Goal: Task Accomplishment & Management: Manage account settings

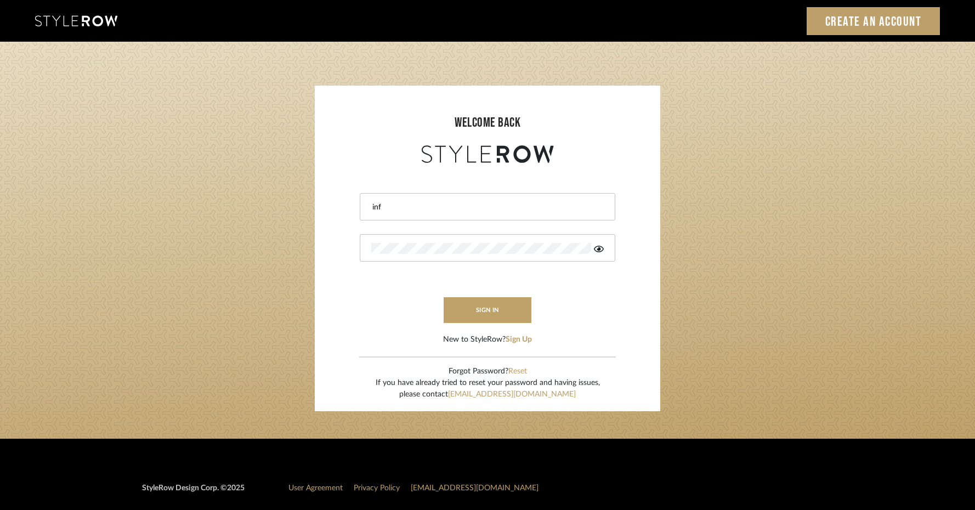
type input "info@aesthetics-studios.com"
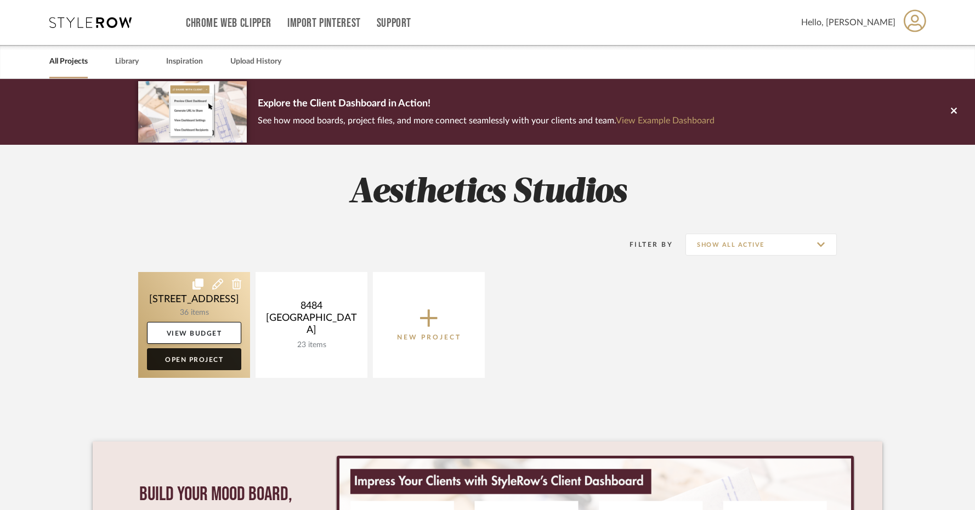
click at [210, 362] on link "Open Project" at bounding box center [194, 359] width 94 height 22
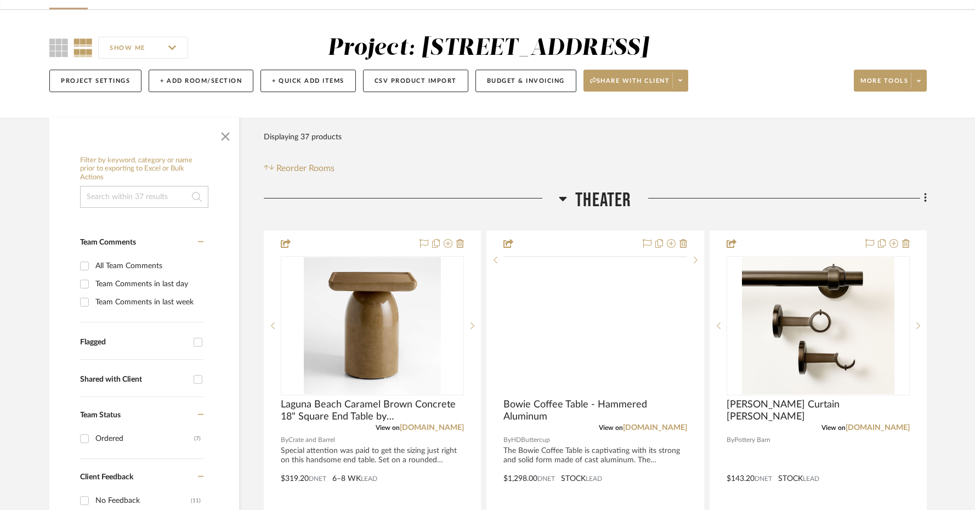
scroll to position [70, 0]
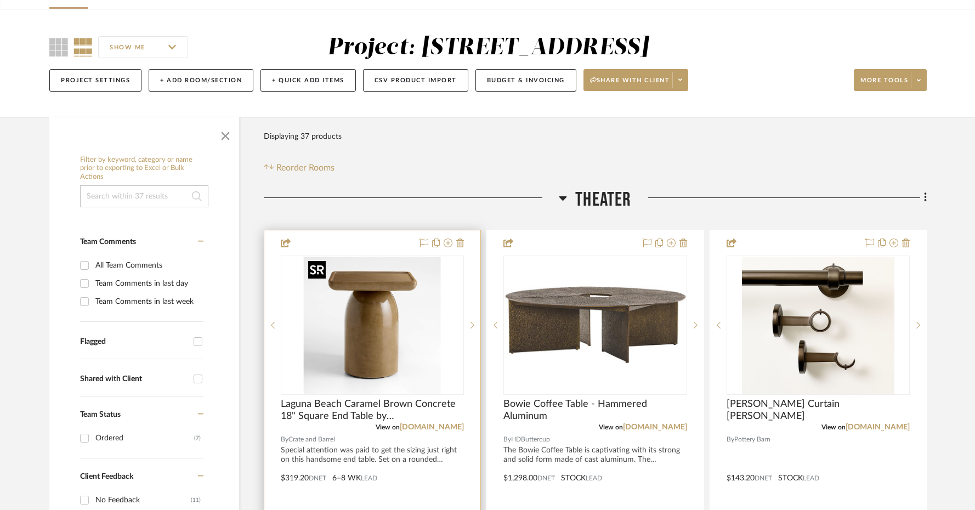
click at [0, 0] on img at bounding box center [0, 0] width 0 height 0
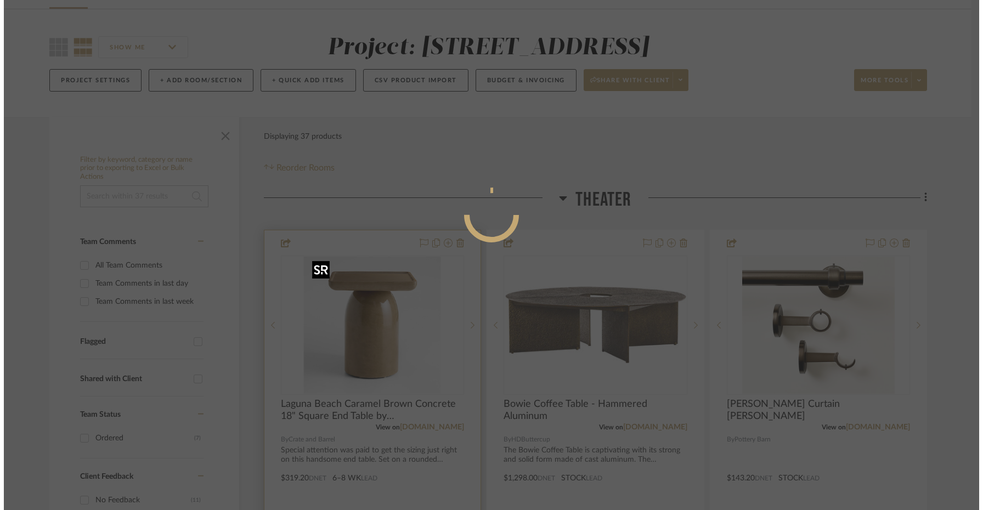
scroll to position [0, 0]
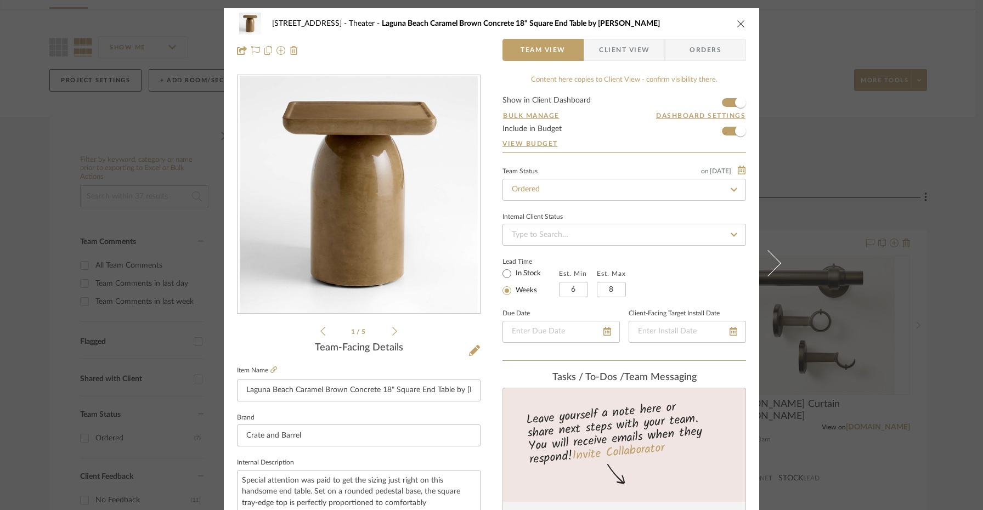
click at [633, 50] on span "Client View" at bounding box center [624, 50] width 50 height 22
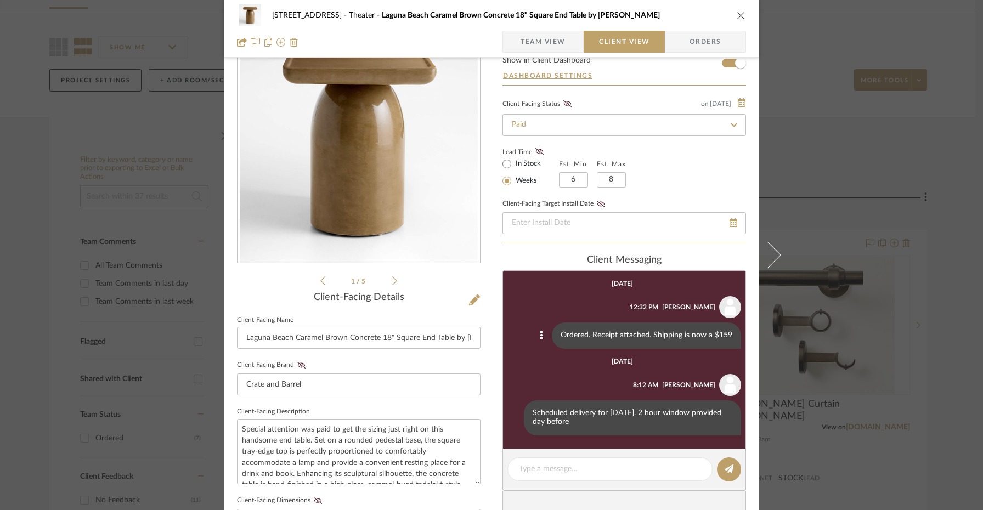
scroll to position [52, 0]
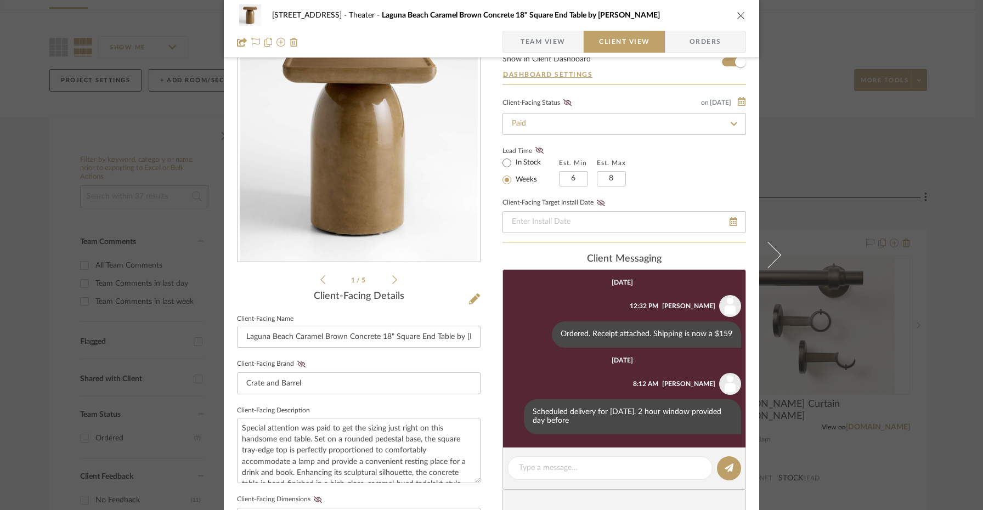
click at [815, 59] on div "20719 W Bluebird Ct. Theater Laguna Beach Caramel Brown Concrete 18" Square End…" at bounding box center [491, 255] width 983 height 510
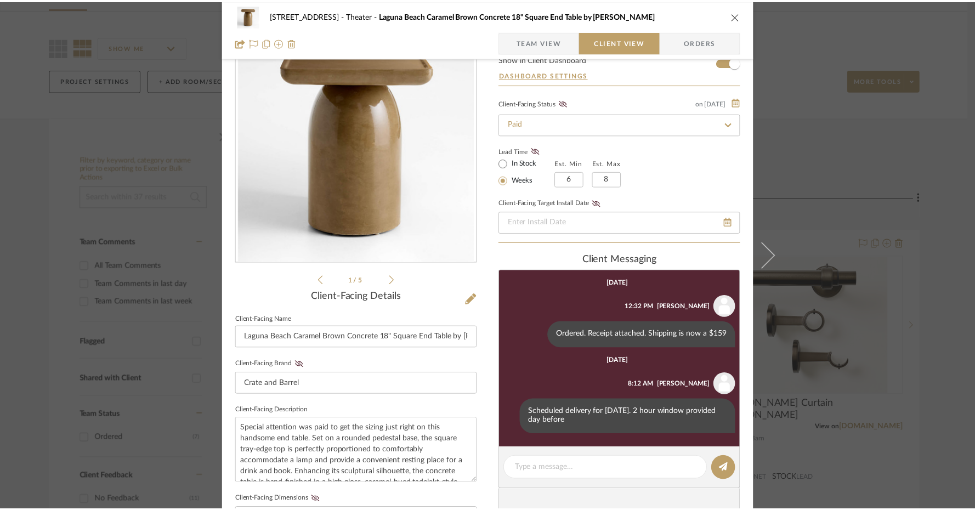
scroll to position [70, 0]
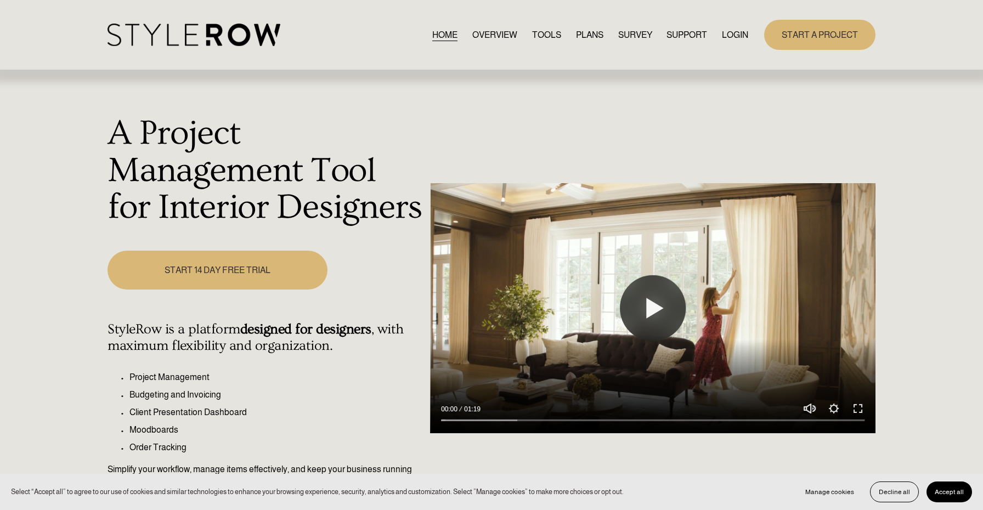
click at [739, 33] on link "LOGIN" at bounding box center [735, 34] width 26 height 15
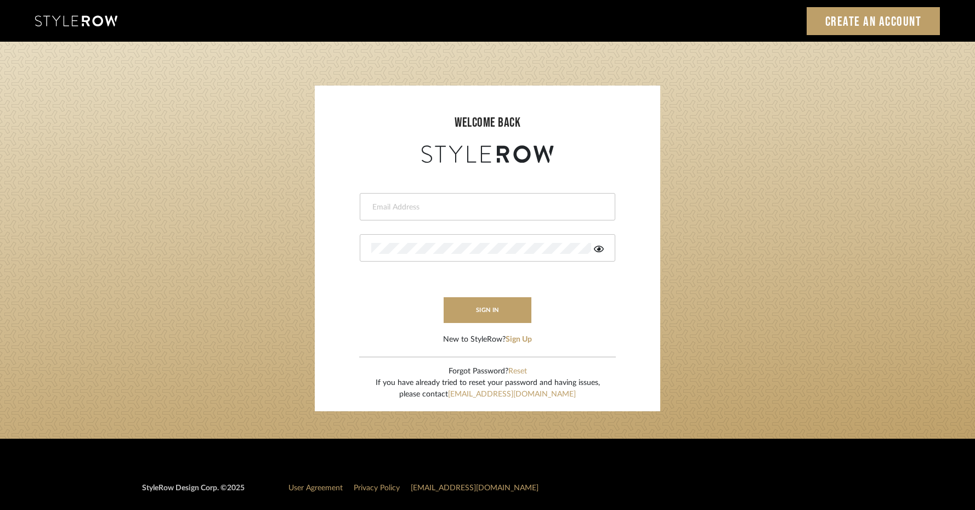
click at [455, 212] on input "email" at bounding box center [486, 207] width 230 height 11
type input "info@aesthetics-studios.com"
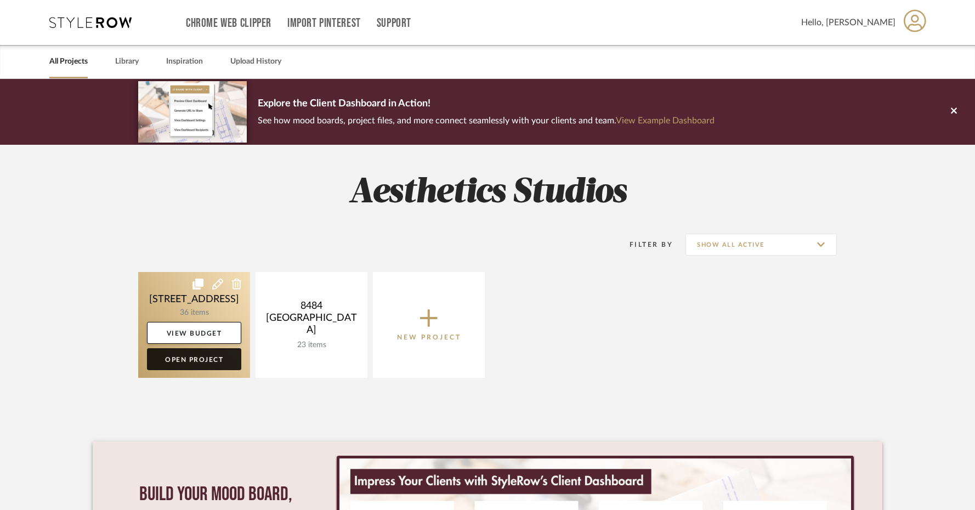
click at [214, 359] on link "Open Project" at bounding box center [194, 359] width 94 height 22
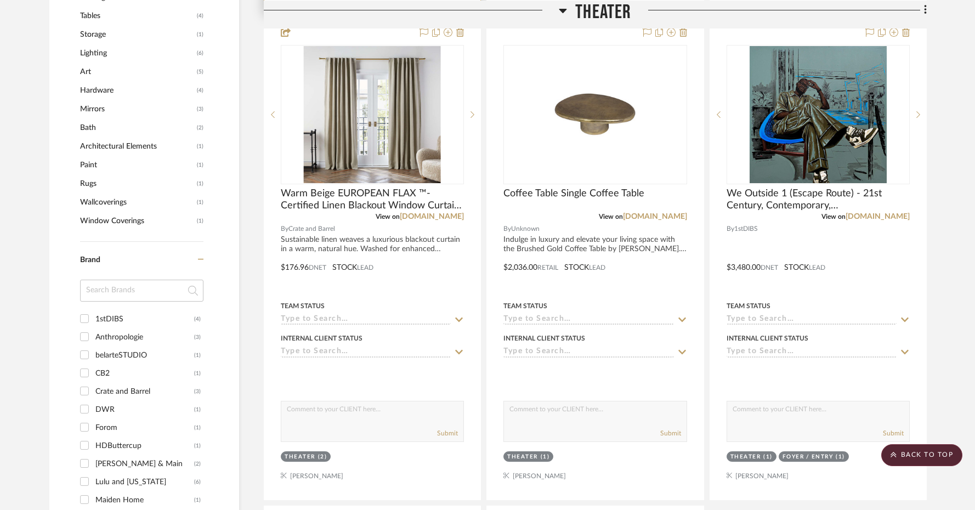
scroll to position [364, 0]
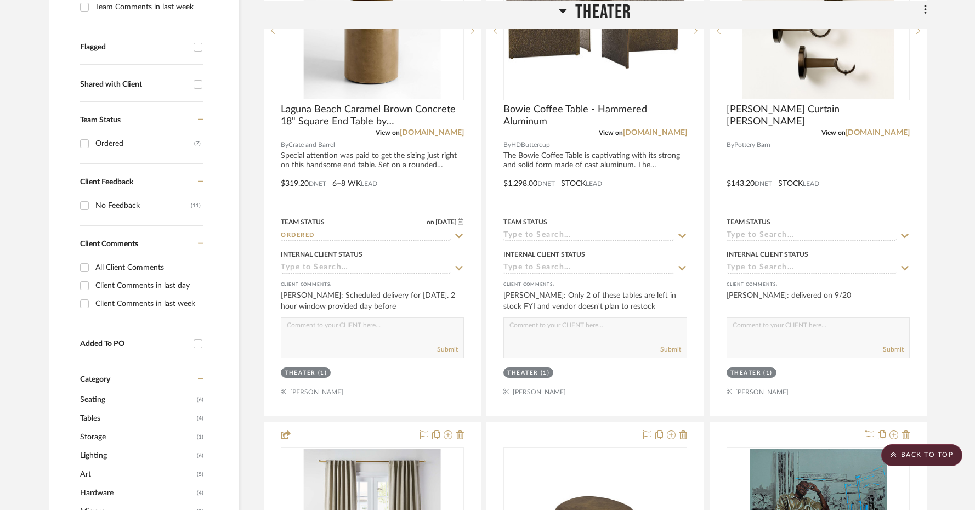
click at [118, 139] on div "Ordered" at bounding box center [144, 144] width 99 height 18
click at [93, 139] on input "Ordered (7)" at bounding box center [85, 144] width 18 height 18
checkbox input "true"
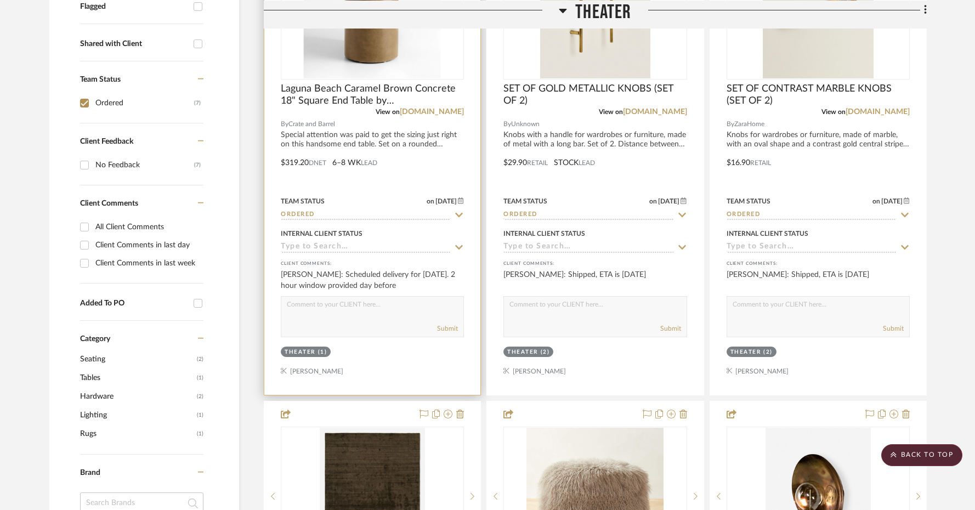
scroll to position [788, 0]
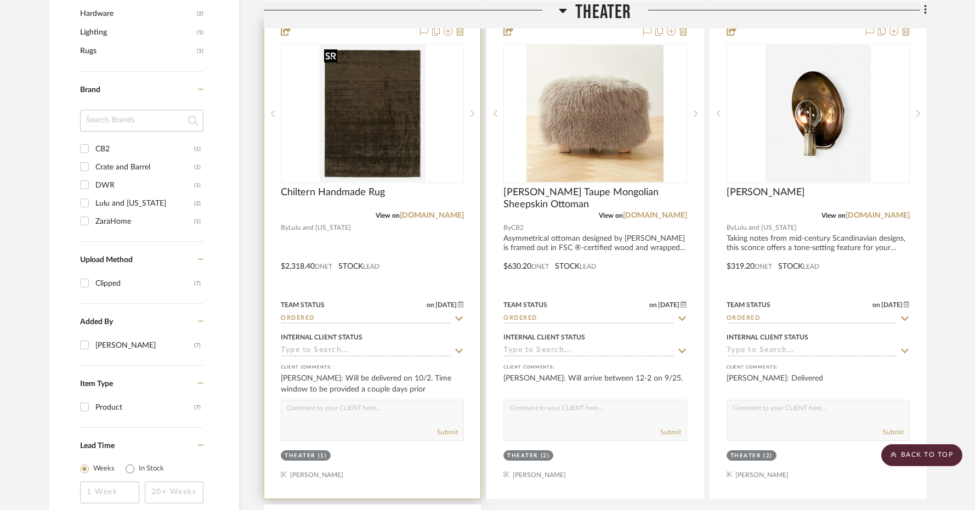
click at [0, 0] on img at bounding box center [0, 0] width 0 height 0
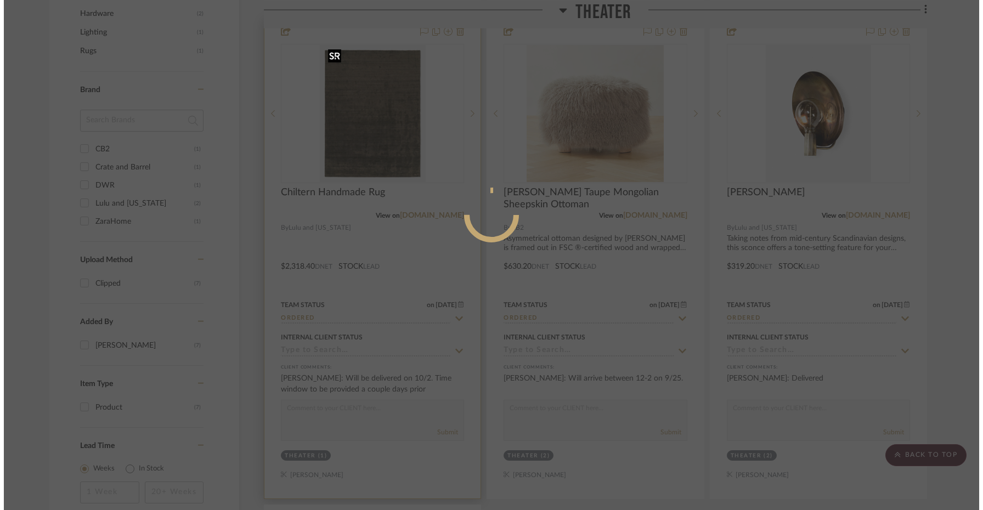
scroll to position [0, 0]
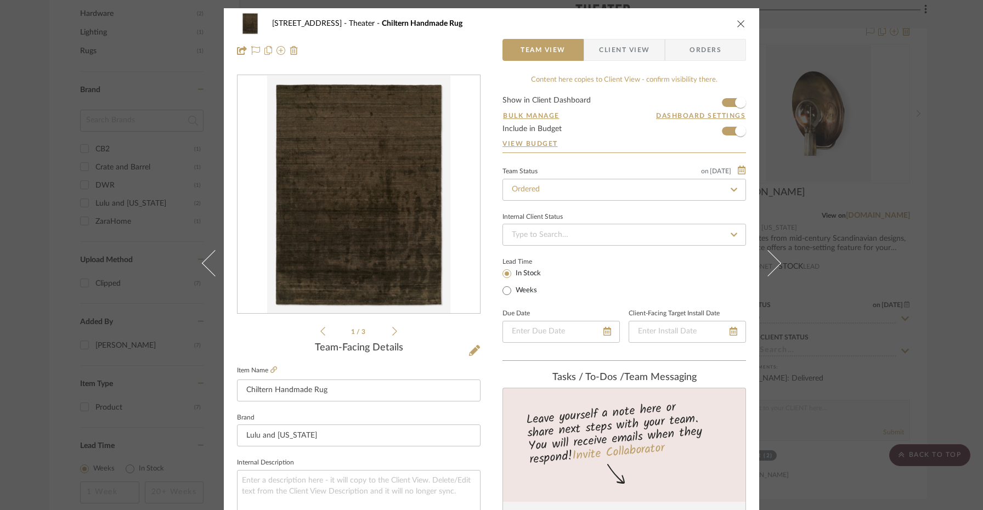
click at [629, 41] on span "Client View" at bounding box center [624, 50] width 50 height 22
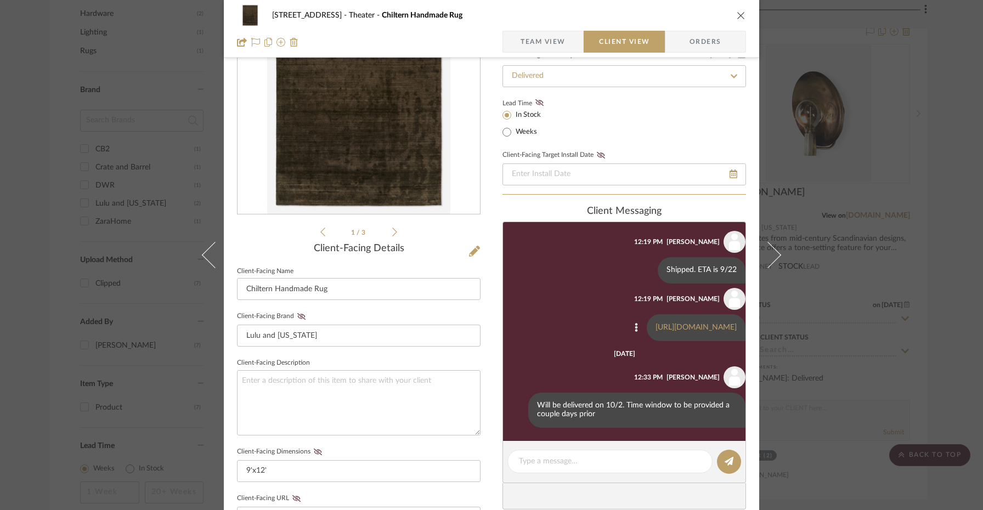
scroll to position [411, 0]
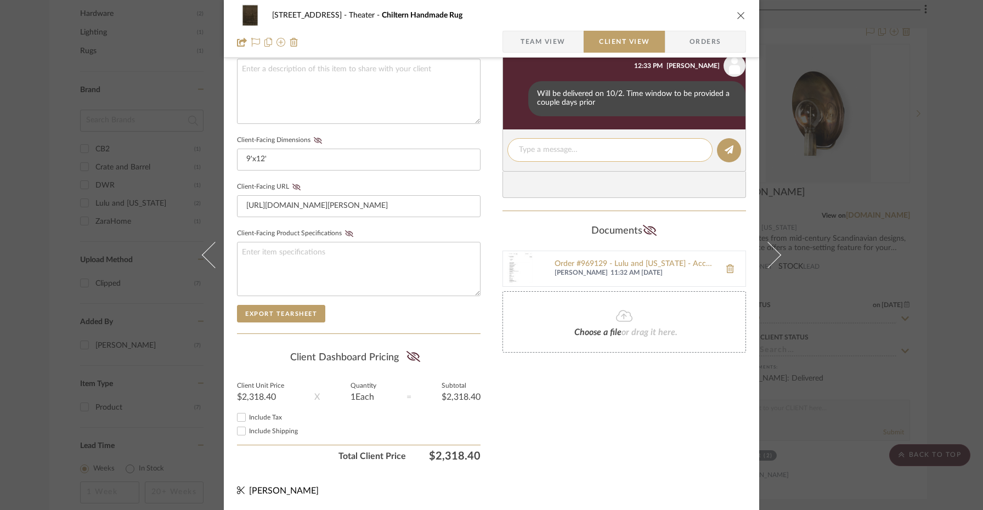
click at [583, 153] on textarea at bounding box center [610, 150] width 182 height 12
click at [606, 148] on textarea "Rescheduled f" at bounding box center [610, 150] width 182 height 12
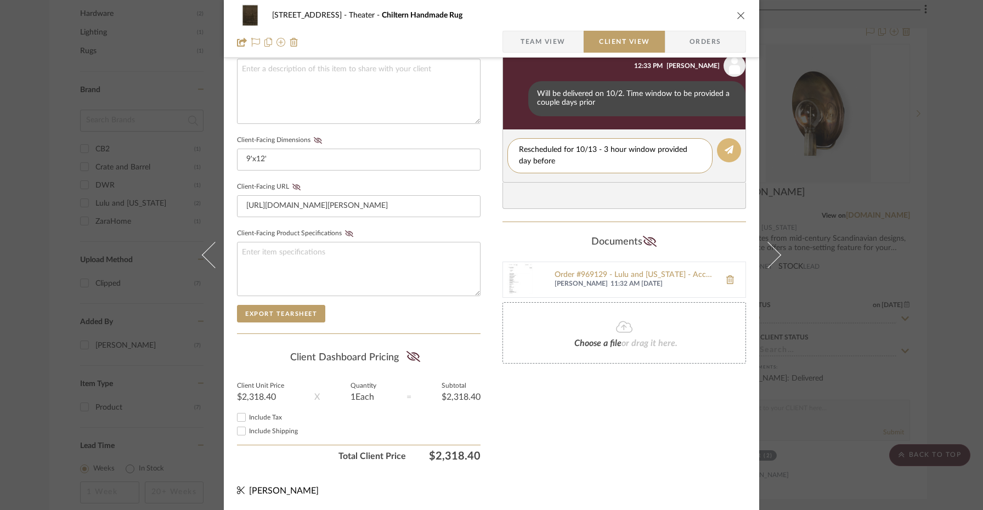
type textarea "Rescheduled for 10/13 - 3 hour window provided day before"
click at [730, 149] on button at bounding box center [729, 150] width 24 height 24
click at [743, 10] on div "[STREET_ADDRESS] Theater Chiltern Handmade Rug Team View Client View Orders" at bounding box center [491, 29] width 535 height 58
click at [740, 12] on icon "close" at bounding box center [741, 15] width 9 height 9
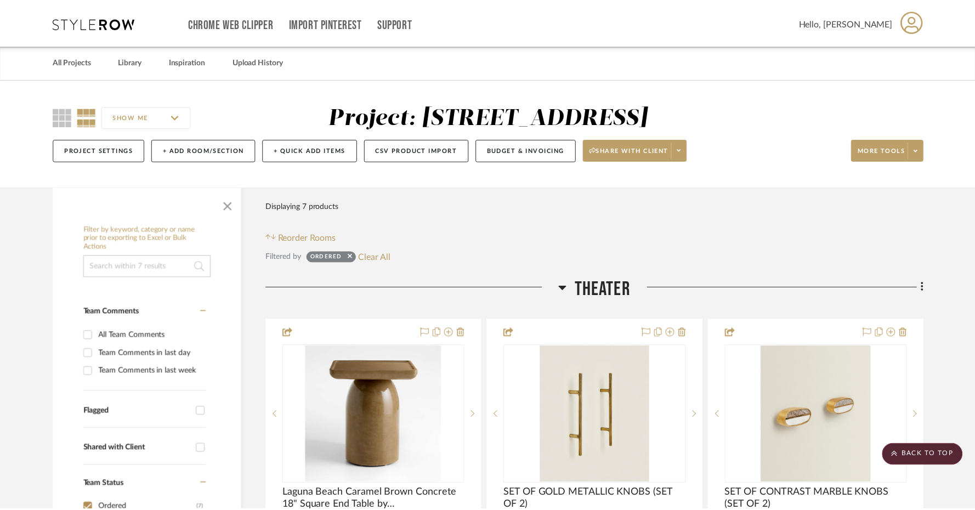
scroll to position [788, 0]
